Goal: Navigation & Orientation: Find specific page/section

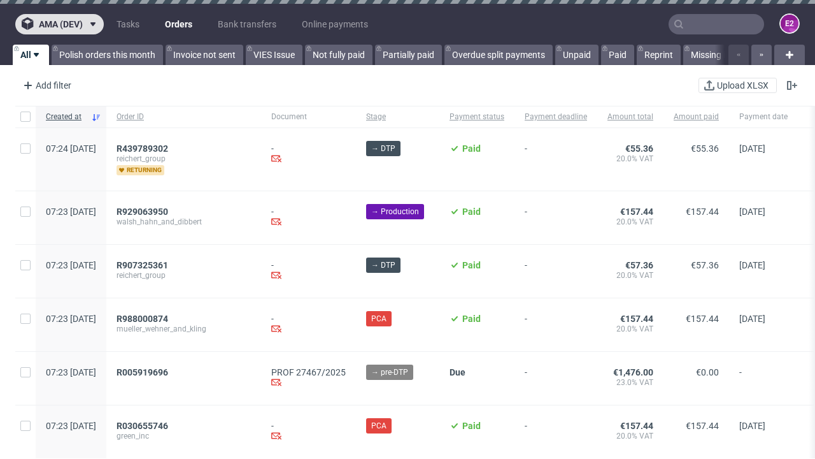
click at [59, 24] on span "ama (dev)" at bounding box center [61, 24] width 44 height 9
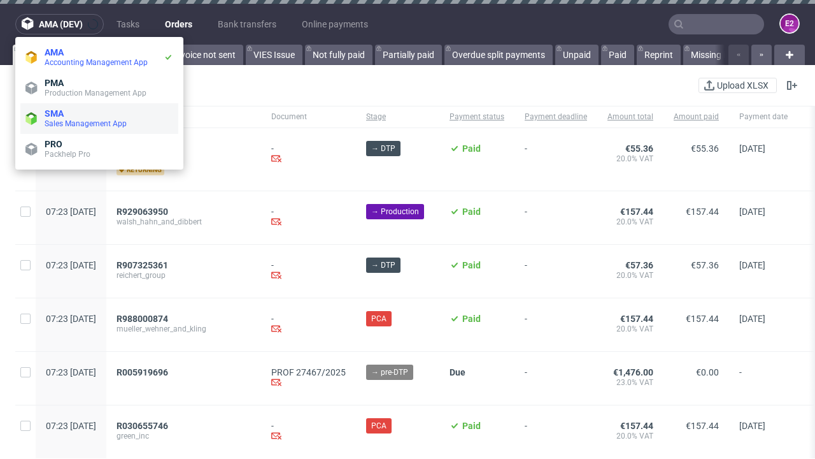
click at [99, 118] on span "Sales Management App" at bounding box center [109, 123] width 129 height 10
